Goal: Navigation & Orientation: Find specific page/section

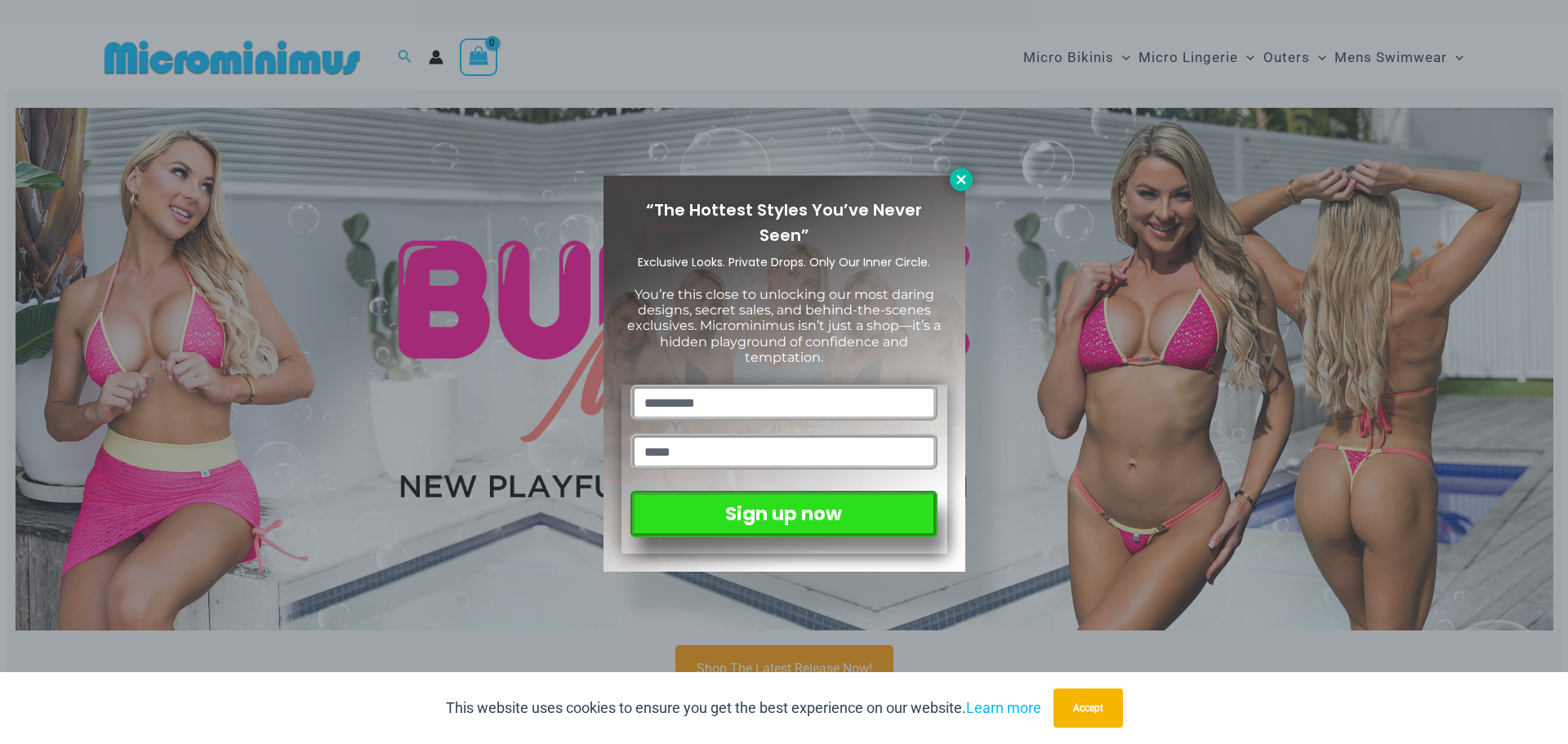
click at [964, 181] on icon at bounding box center [961, 179] width 15 height 15
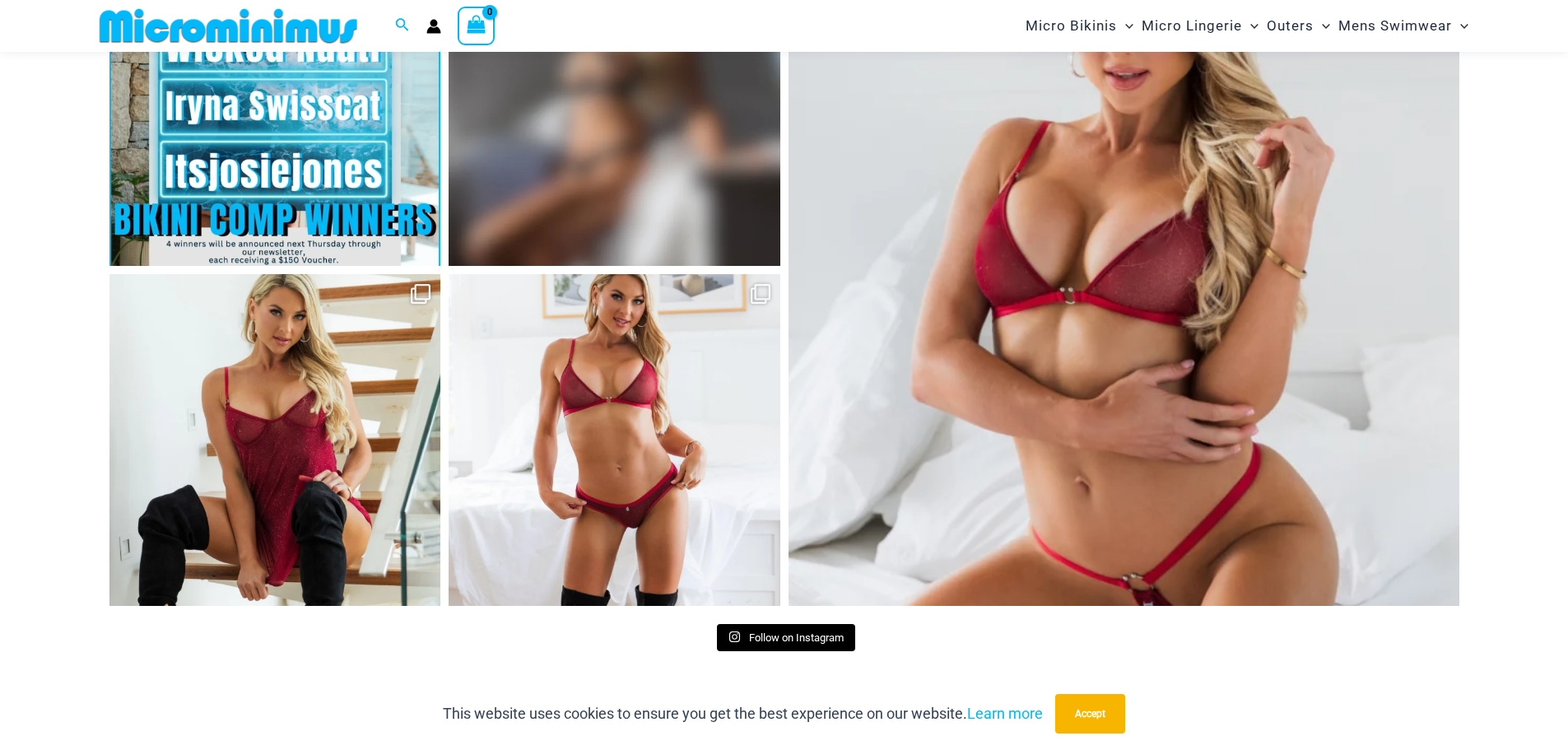
scroll to position [7232, 0]
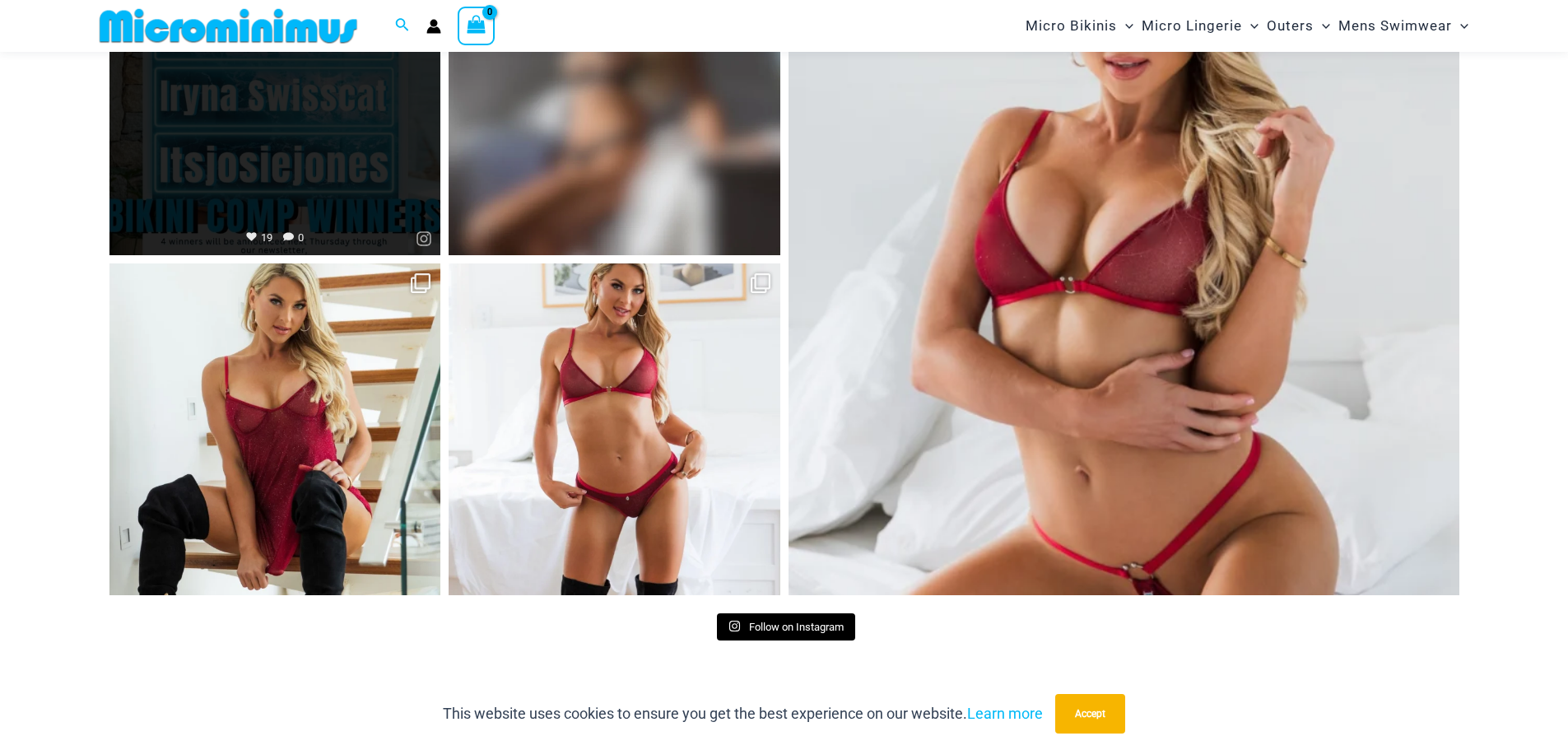
click at [216, 152] on link "Open" at bounding box center [275, 90] width 332 height 332
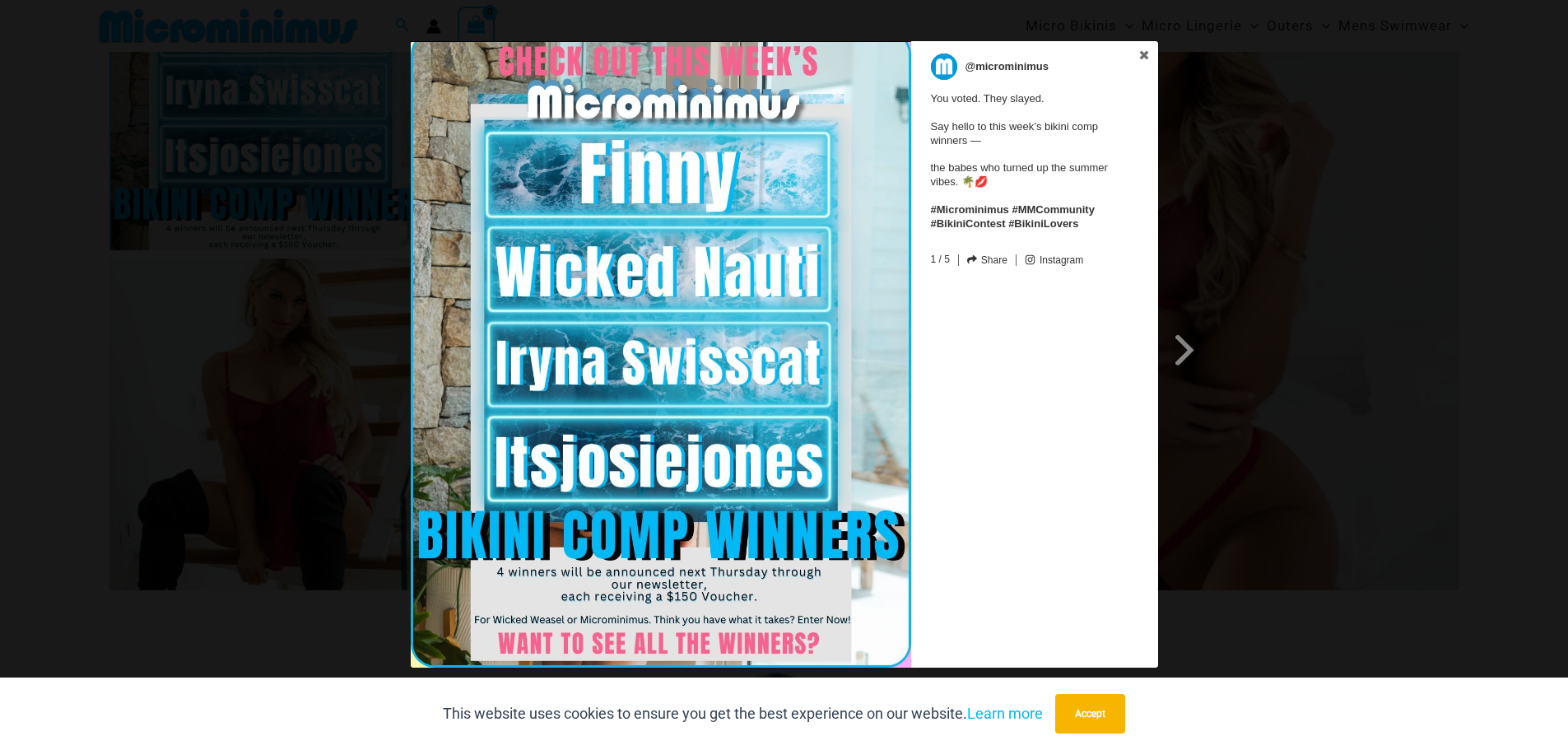
click at [659, 651] on img at bounding box center [661, 354] width 501 height 626
click at [1191, 356] on span at bounding box center [1186, 349] width 28 height 37
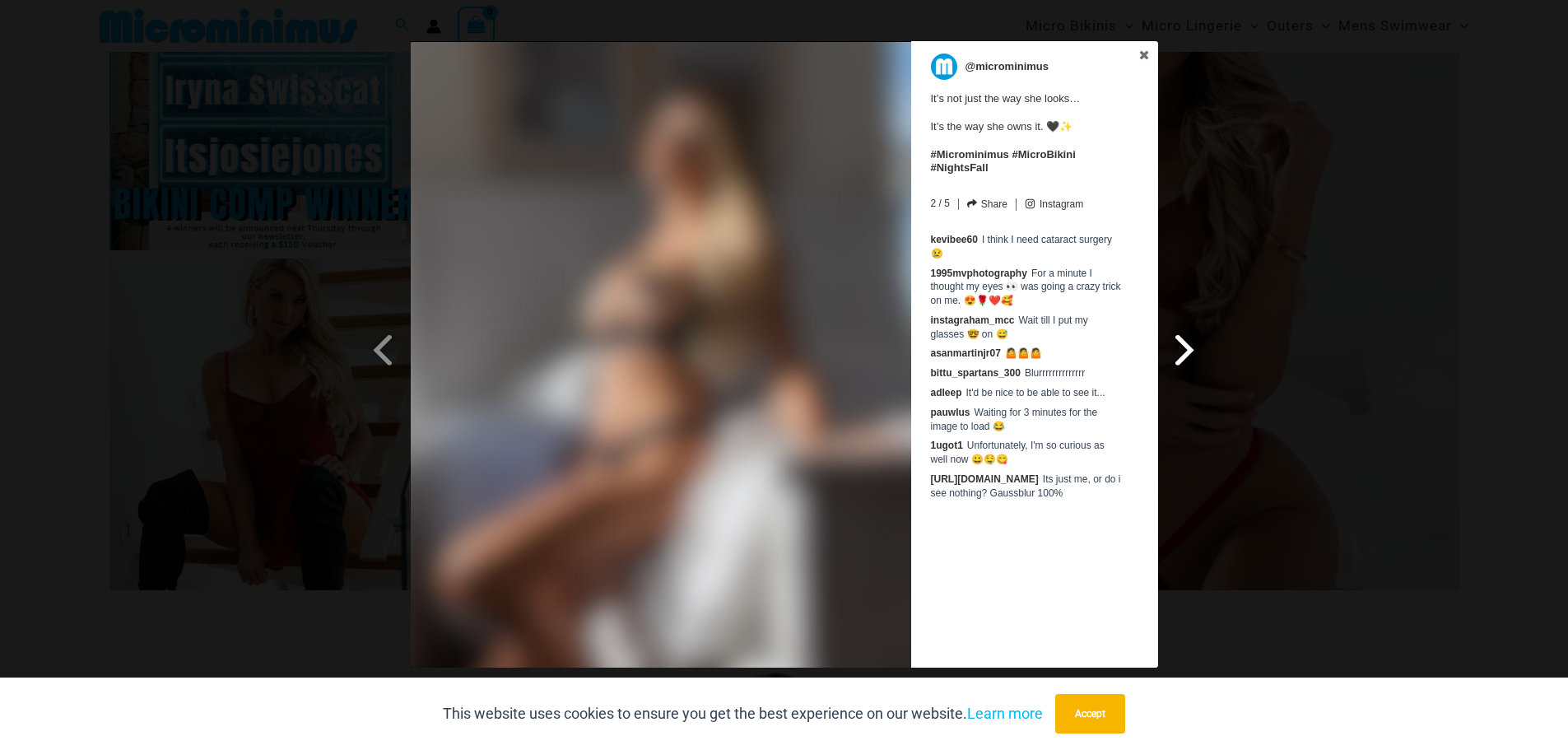
click at [1192, 354] on span at bounding box center [1186, 349] width 28 height 37
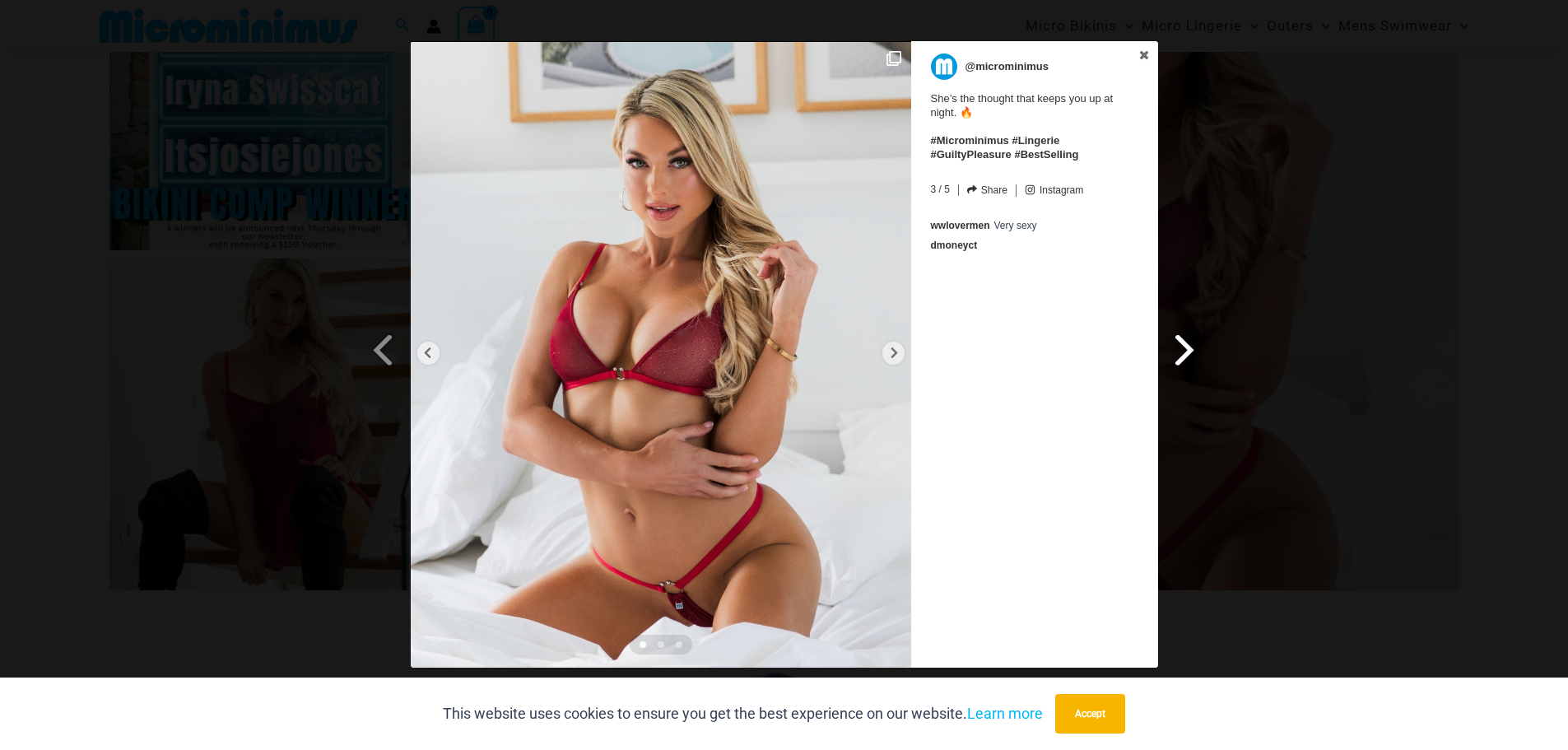
click at [1192, 353] on span at bounding box center [1186, 349] width 28 height 37
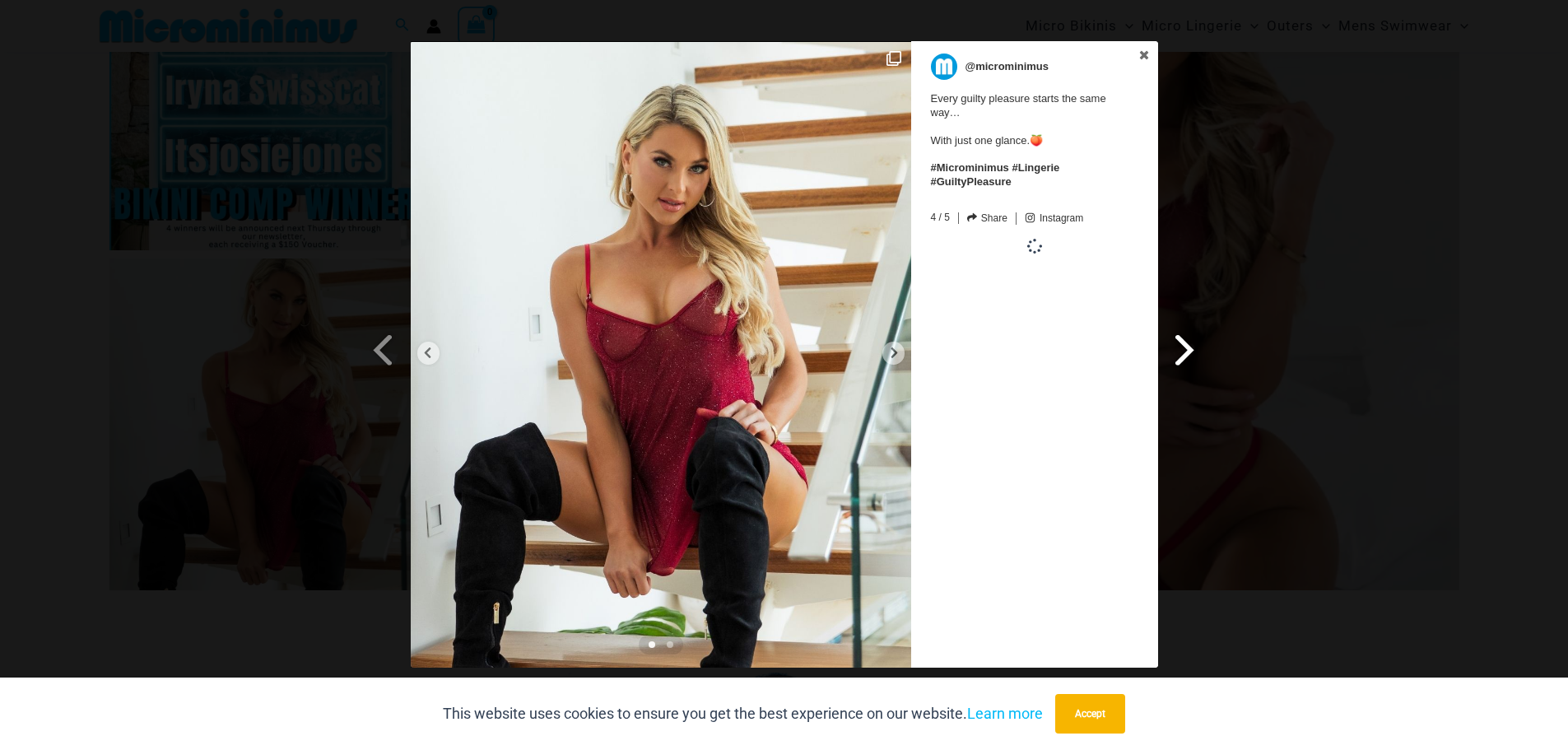
click at [1192, 353] on span at bounding box center [1186, 349] width 28 height 37
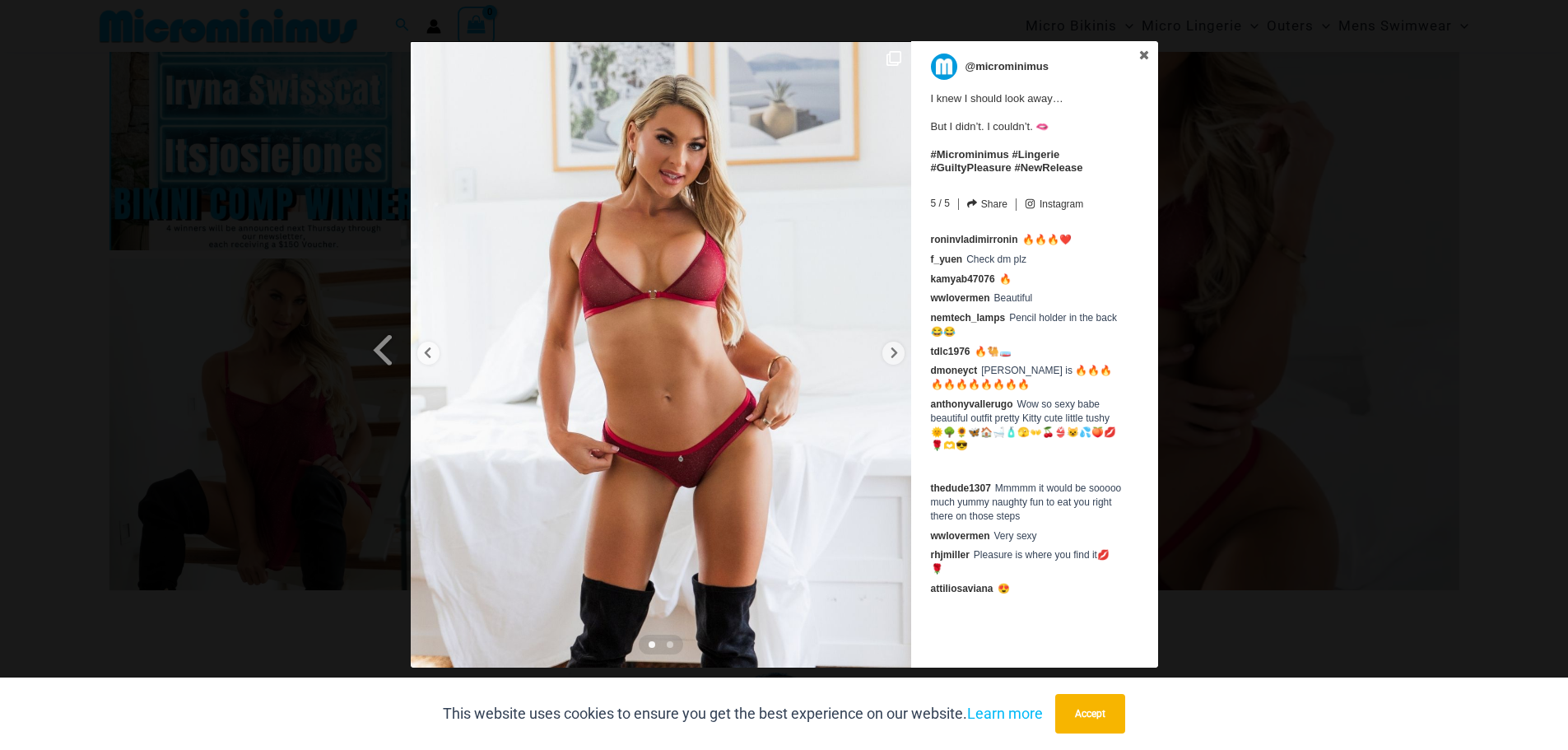
click at [83, 306] on div "Previous Slide Next Slide @microminimus I knew I should look away… But I didn’t…" at bounding box center [784, 356] width 1568 height 631
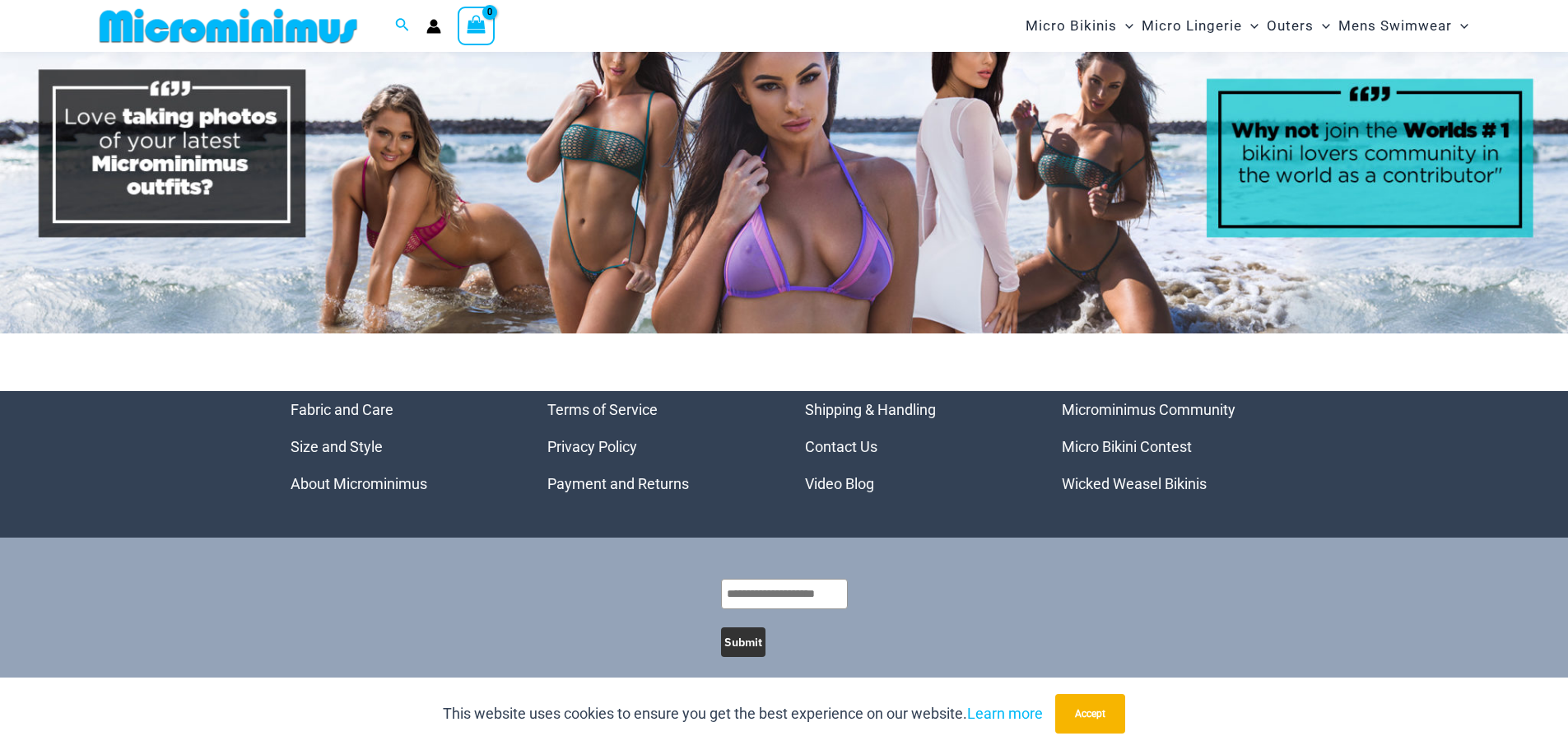
scroll to position [7917, 0]
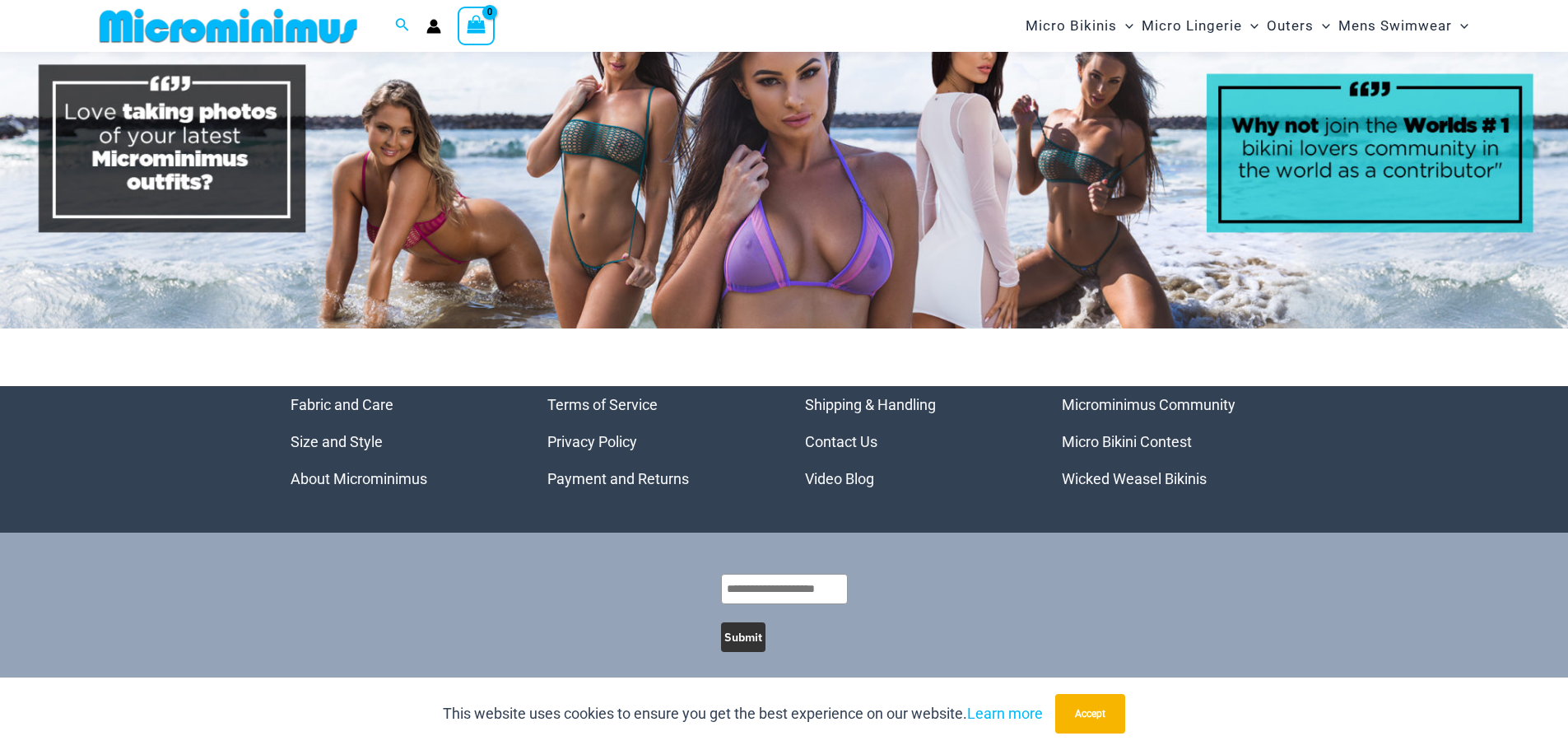
click at [1224, 396] on link "Microminimus Community" at bounding box center [1148, 405] width 173 height 17
